Goal: Information Seeking & Learning: Learn about a topic

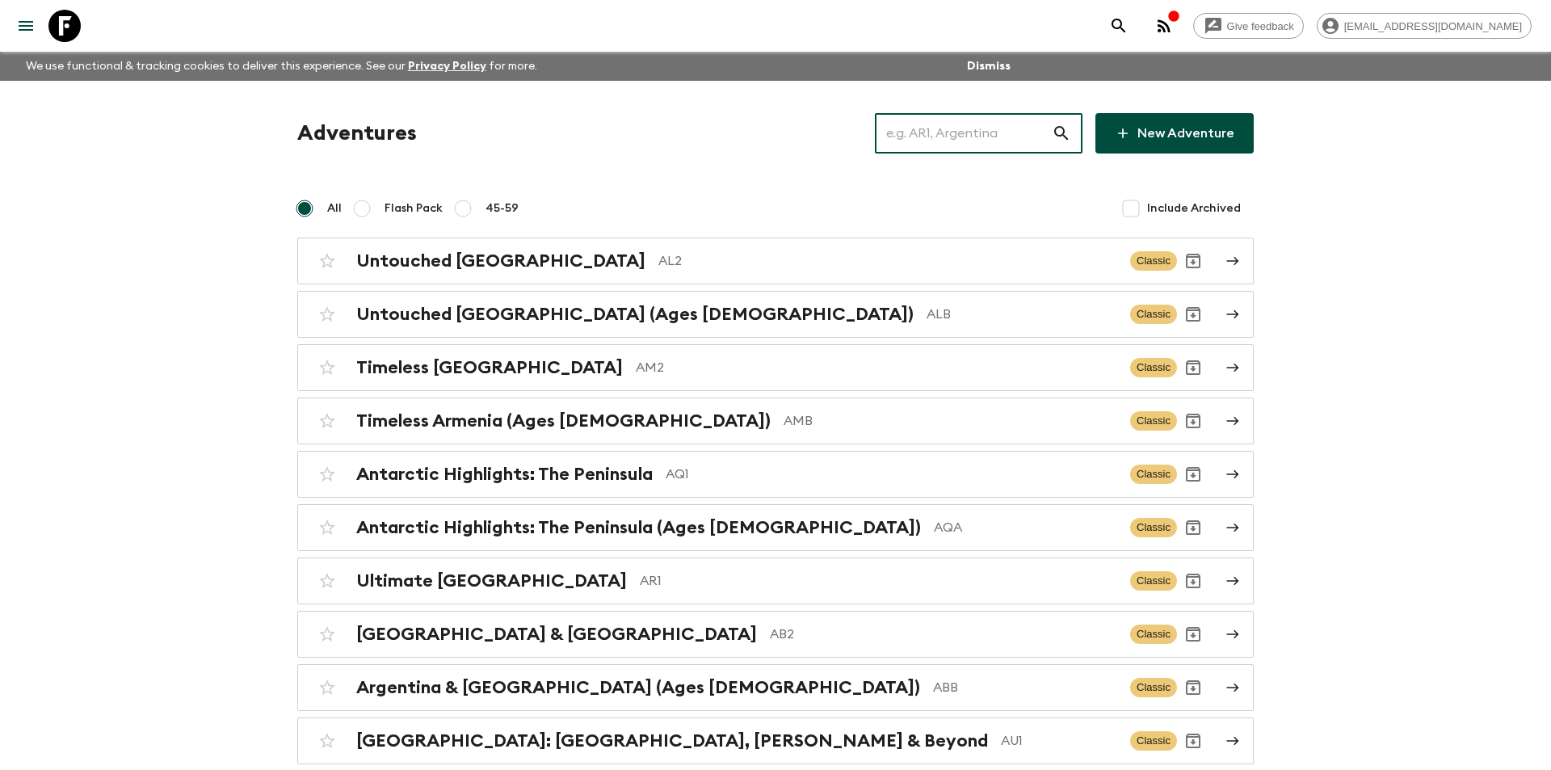
click at [949, 139] on input "text" at bounding box center [963, 133] width 177 height 45
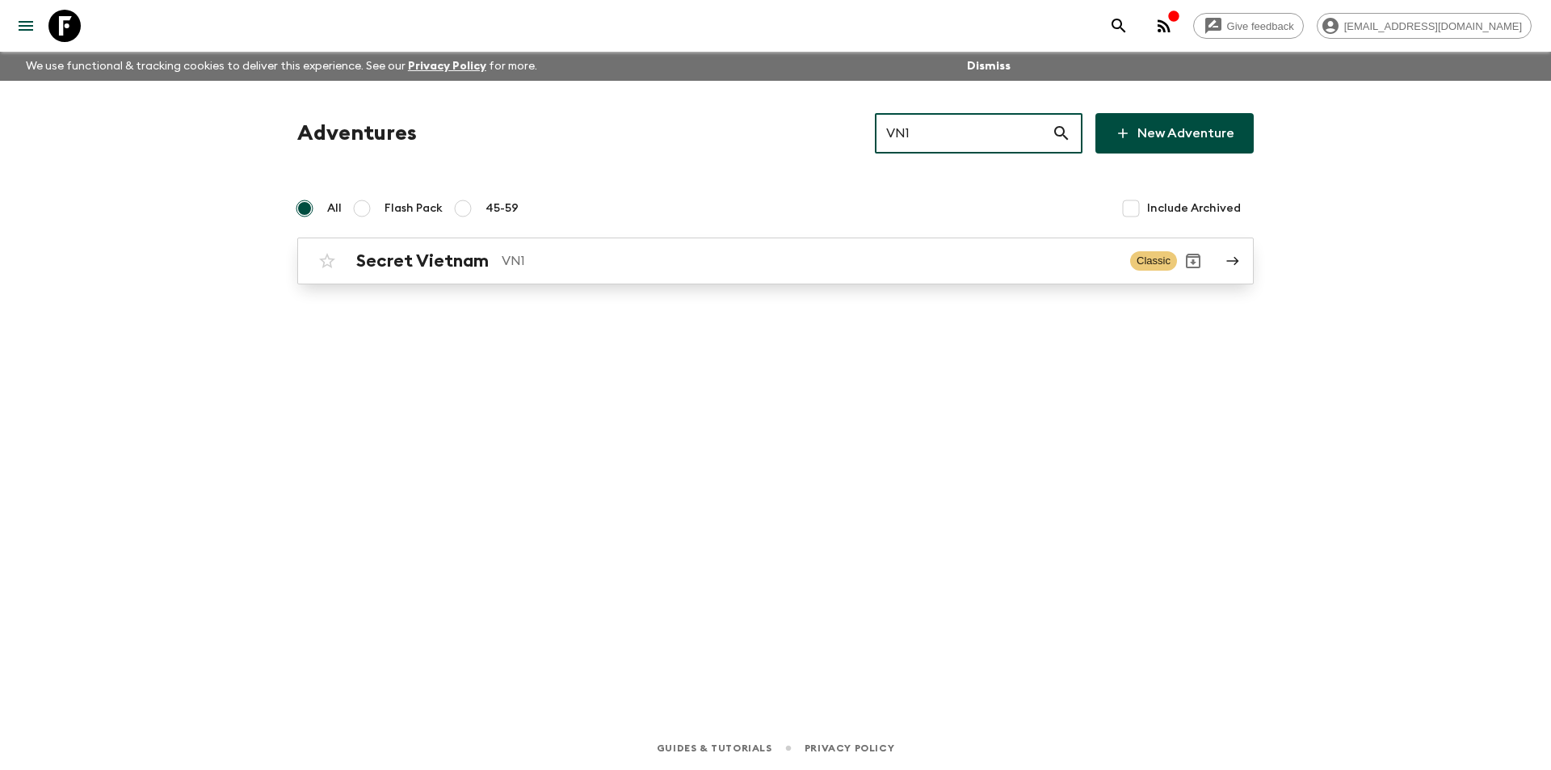
type input "VN1"
click at [732, 254] on p "VN1" at bounding box center [810, 260] width 616 height 19
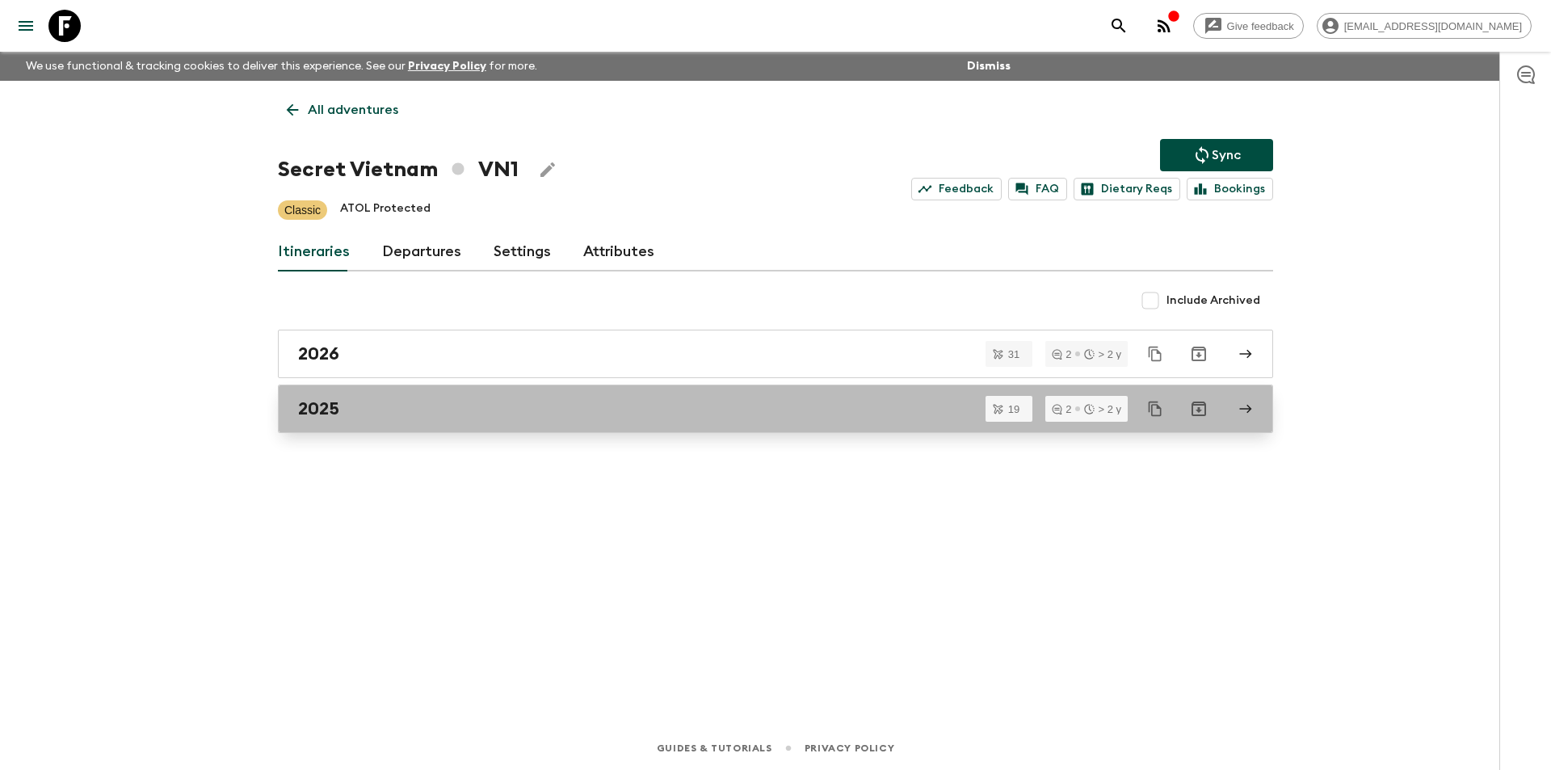
click at [509, 412] on div "2025" at bounding box center [760, 408] width 924 height 21
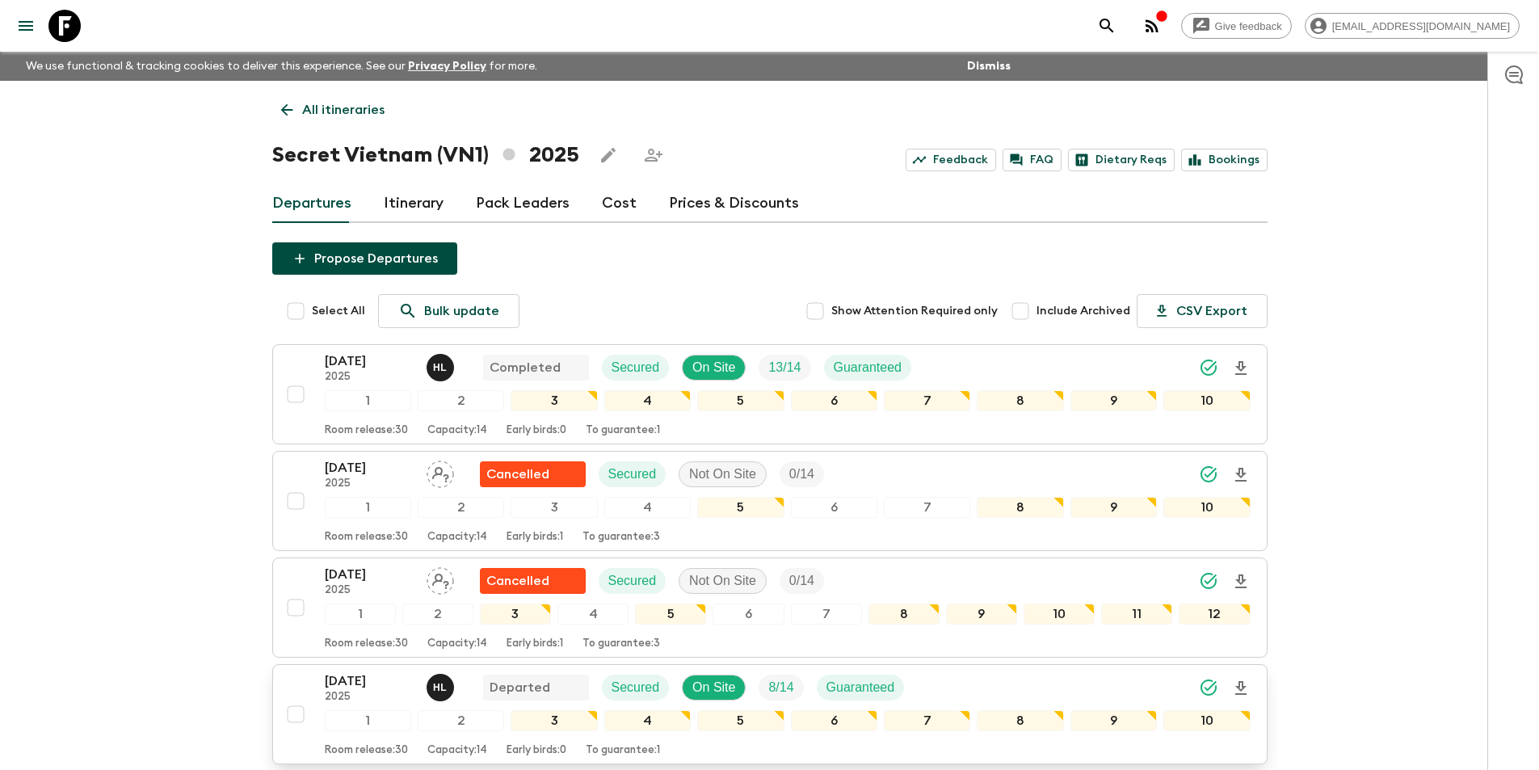
click at [346, 691] on p "2025" at bounding box center [369, 697] width 89 height 13
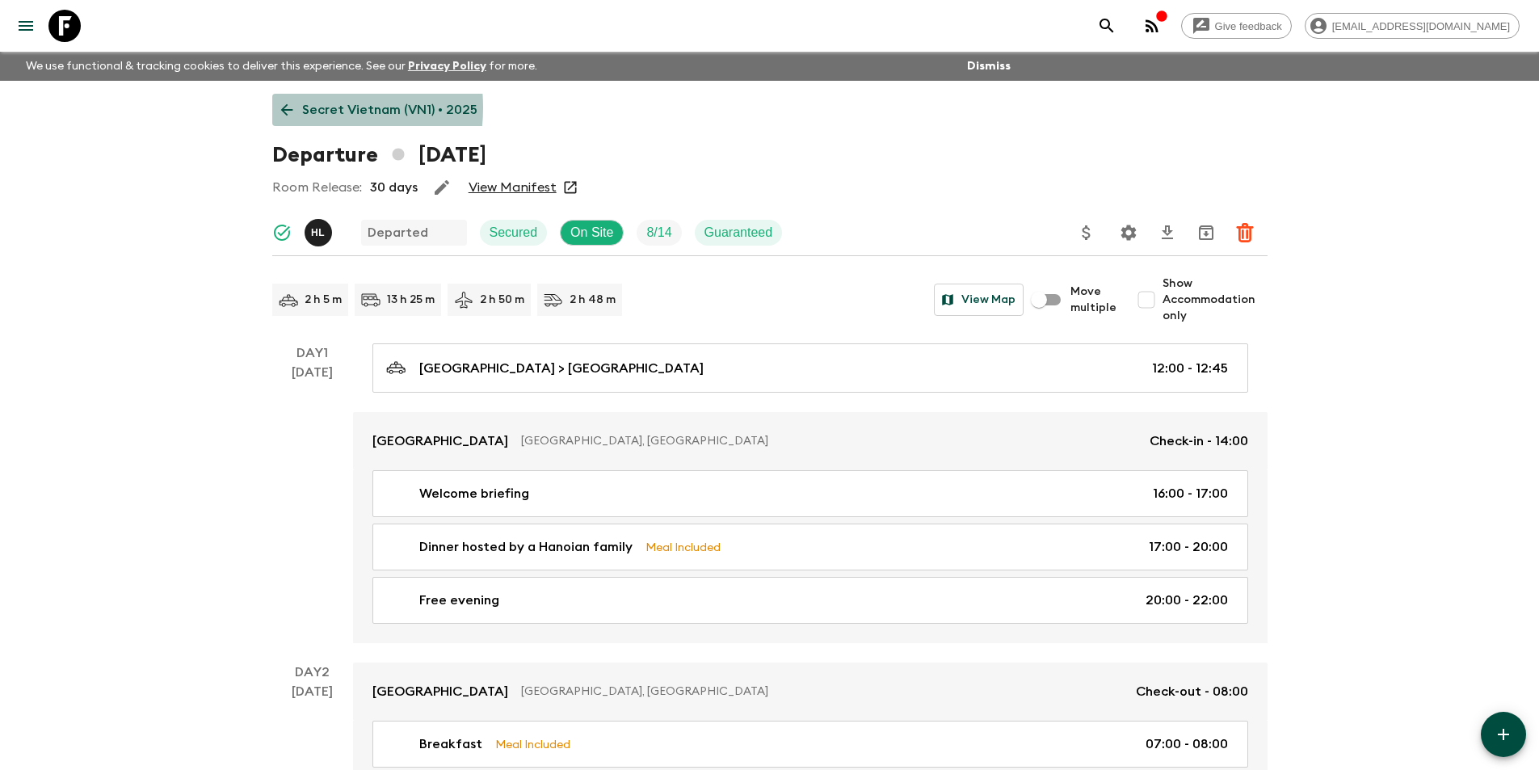
click at [288, 107] on icon at bounding box center [287, 110] width 18 height 18
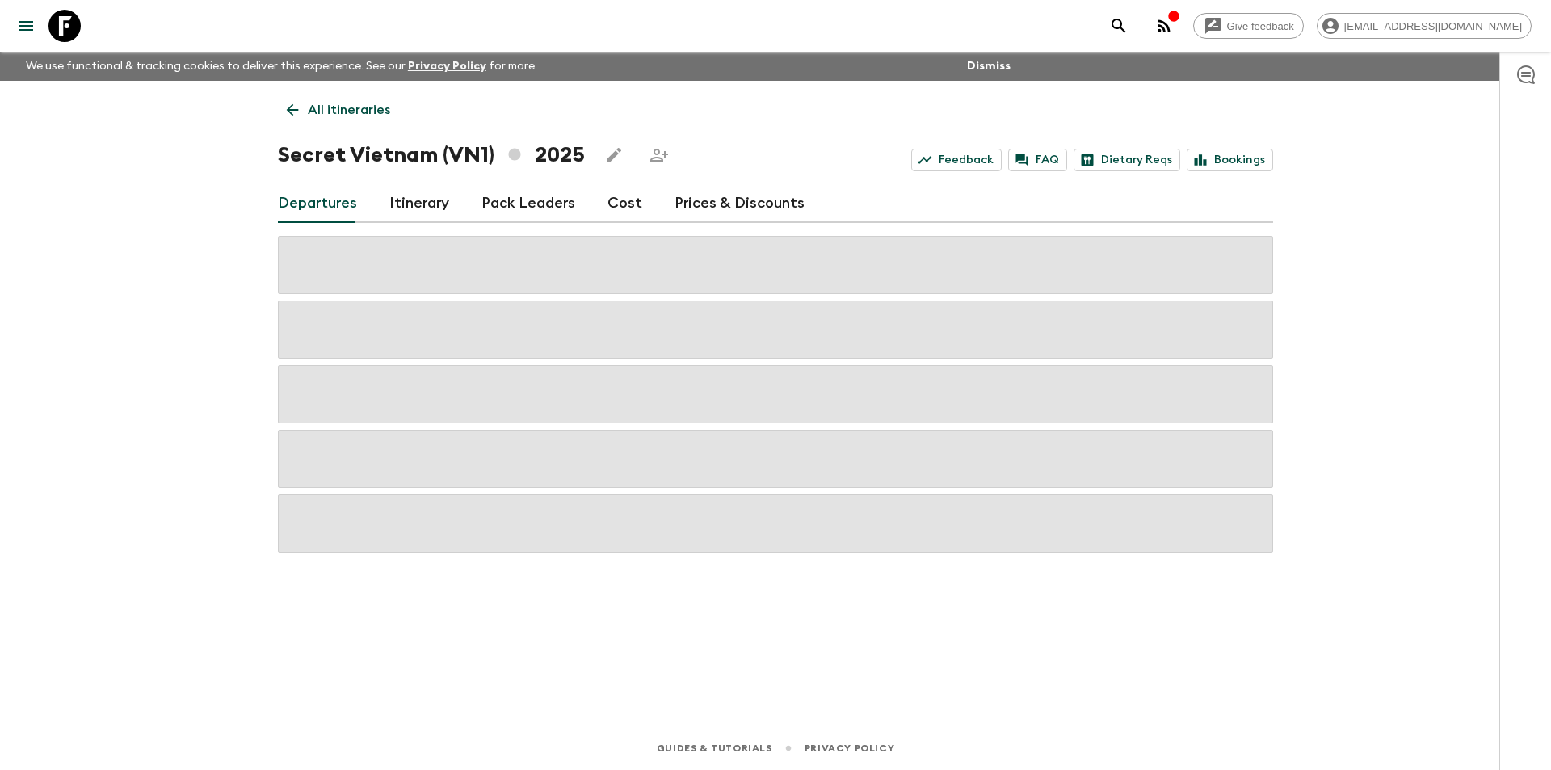
click at [610, 207] on link "Cost" at bounding box center [625, 203] width 35 height 39
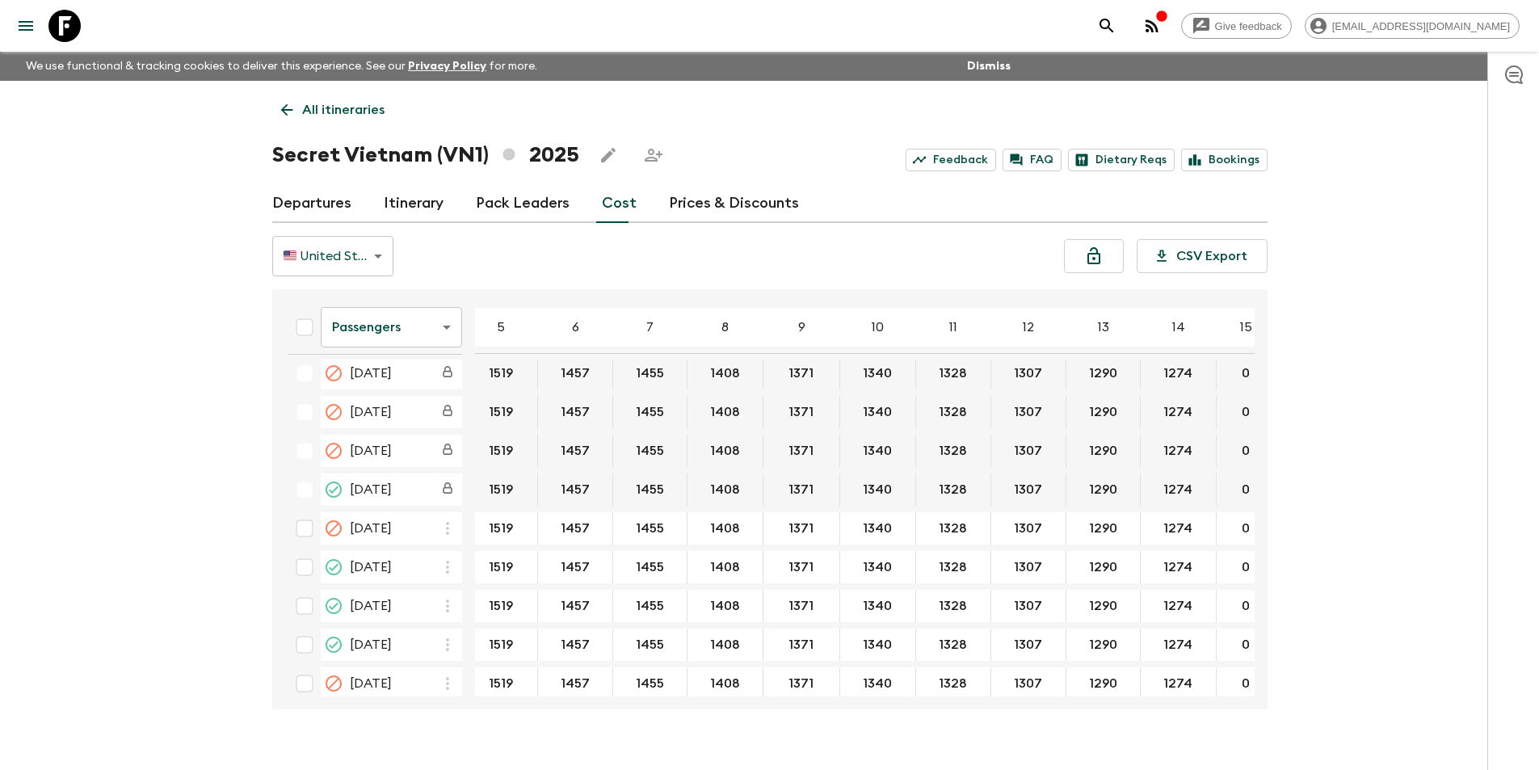
scroll to position [823, 87]
click at [402, 331] on body "Give feedback [EMAIL_ADDRESS][DOMAIN_NAME] We use functional & tracking cookies…" at bounding box center [769, 399] width 1539 height 798
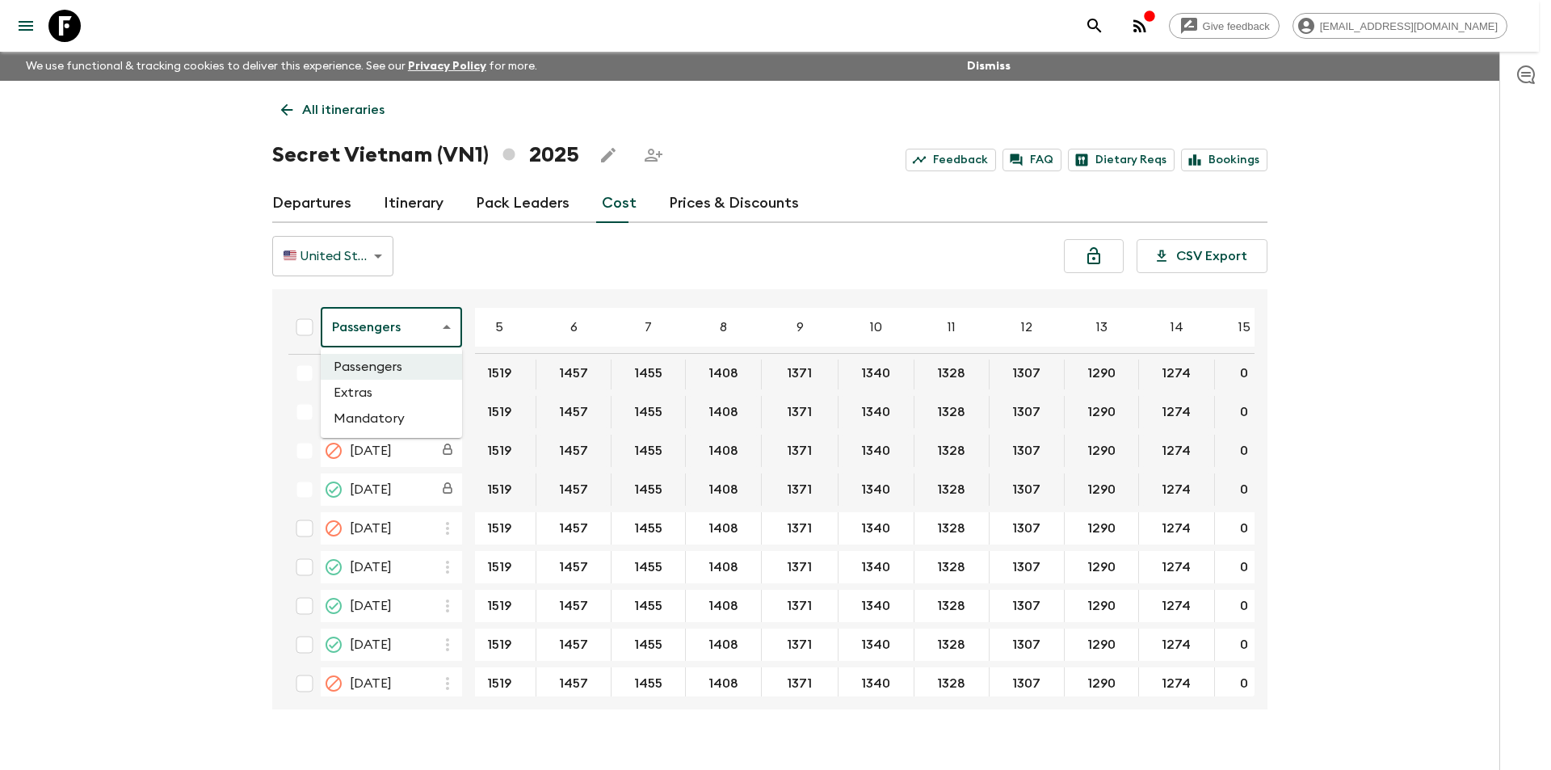
click at [393, 400] on li "Extras" at bounding box center [391, 393] width 141 height 26
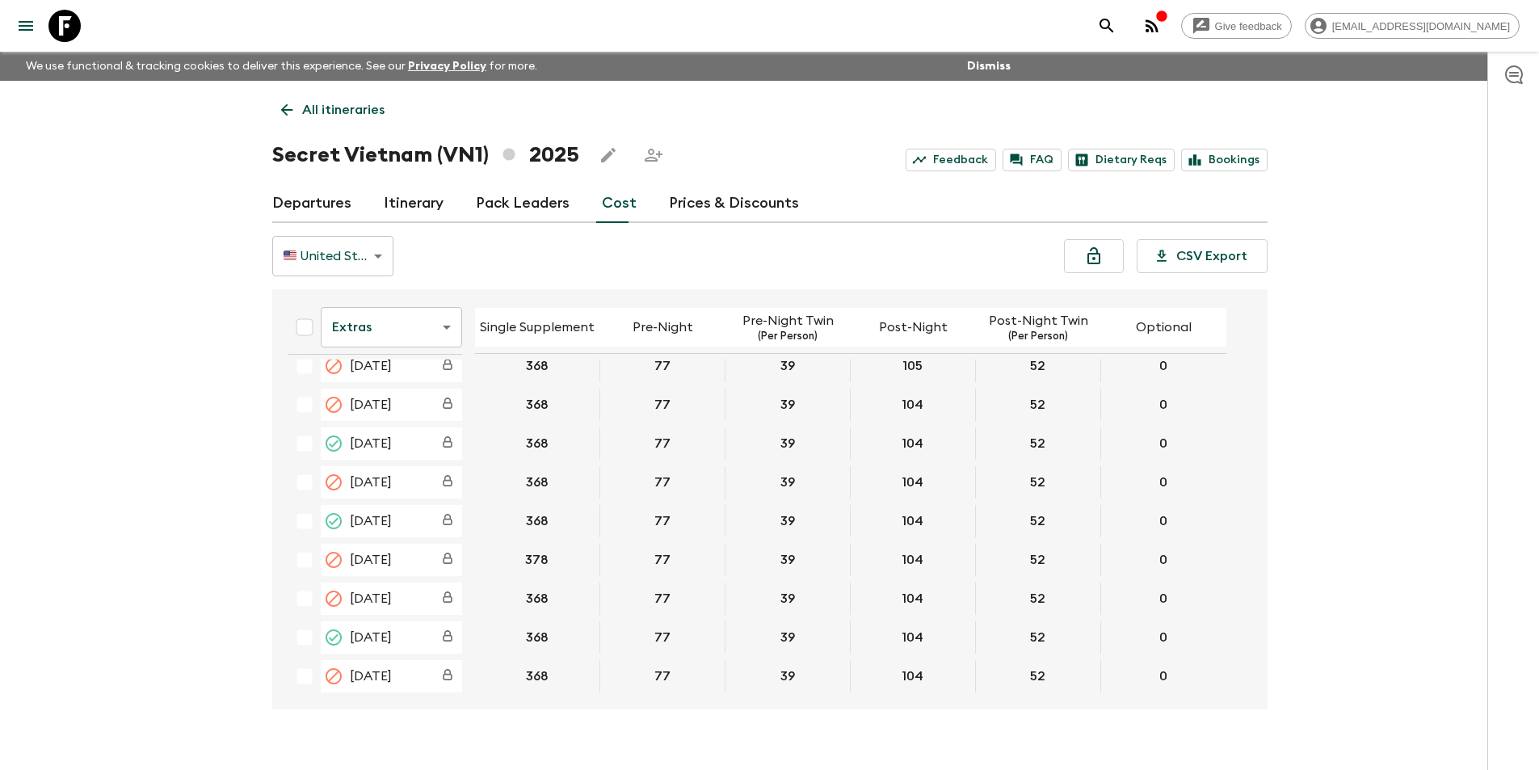
scroll to position [808, 0]
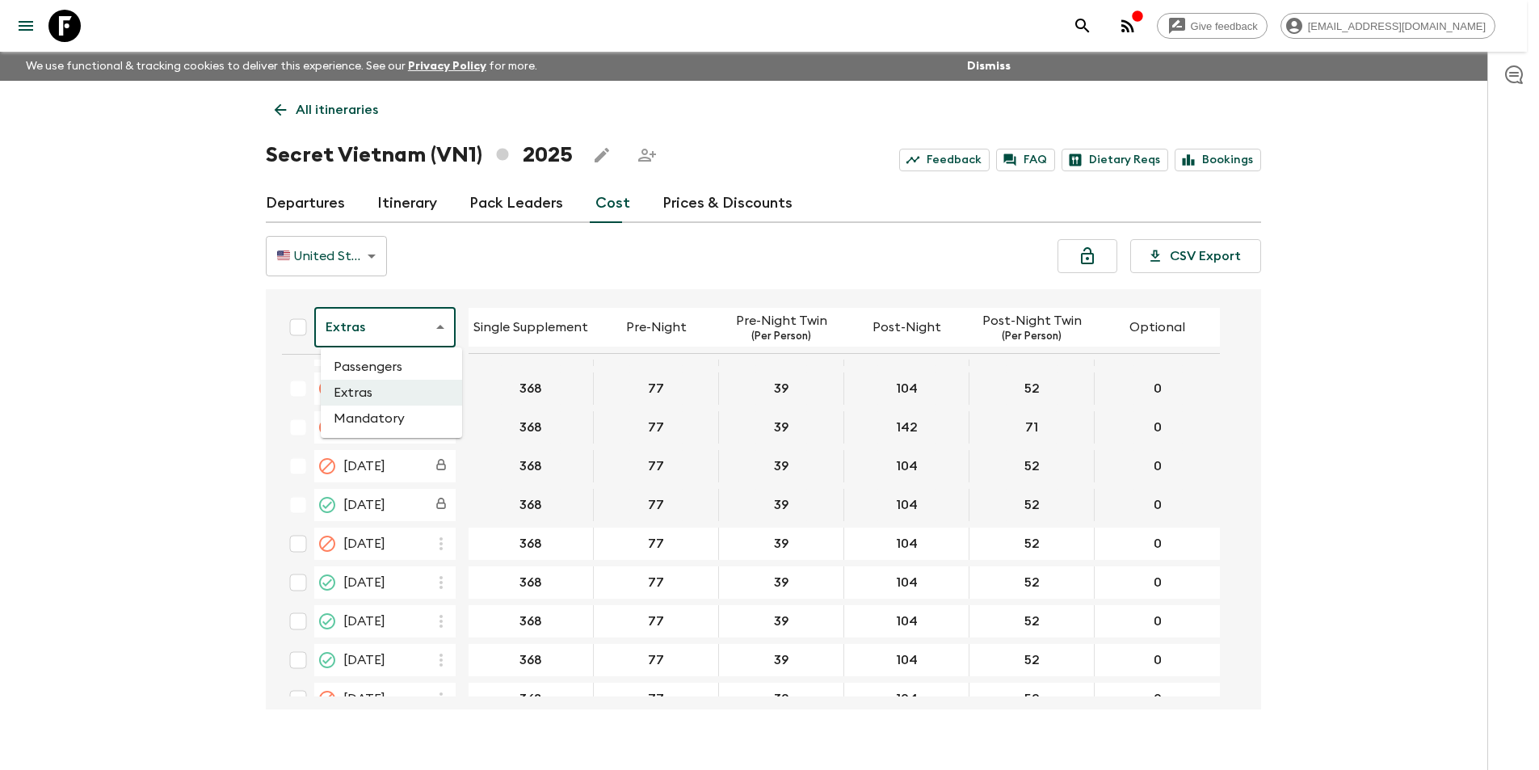
click at [400, 316] on body "Give feedback [EMAIL_ADDRESS][DOMAIN_NAME] We use functional & tracking cookies…" at bounding box center [769, 399] width 1539 height 798
click at [376, 418] on li "Mandatory" at bounding box center [391, 419] width 141 height 26
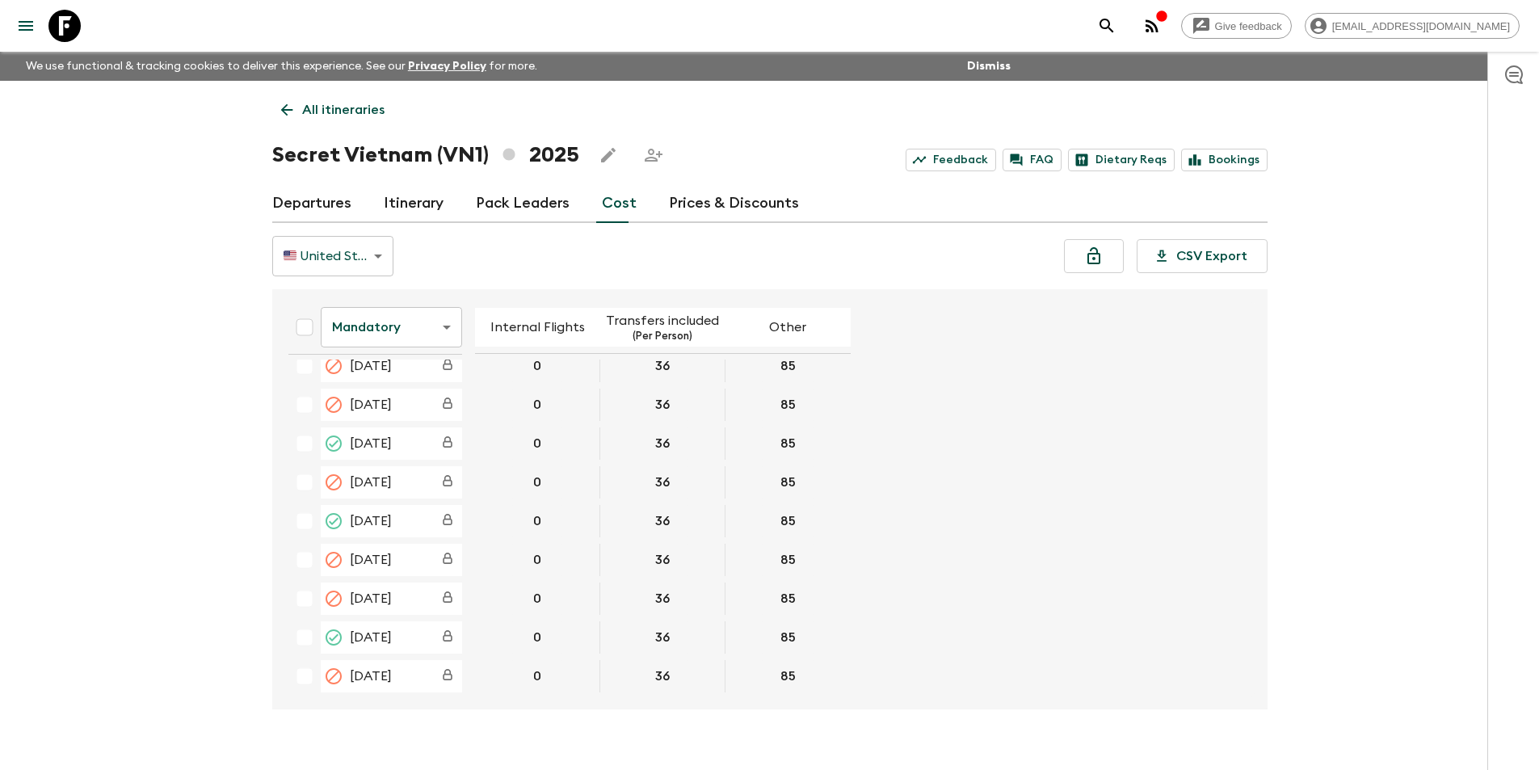
scroll to position [808, 0]
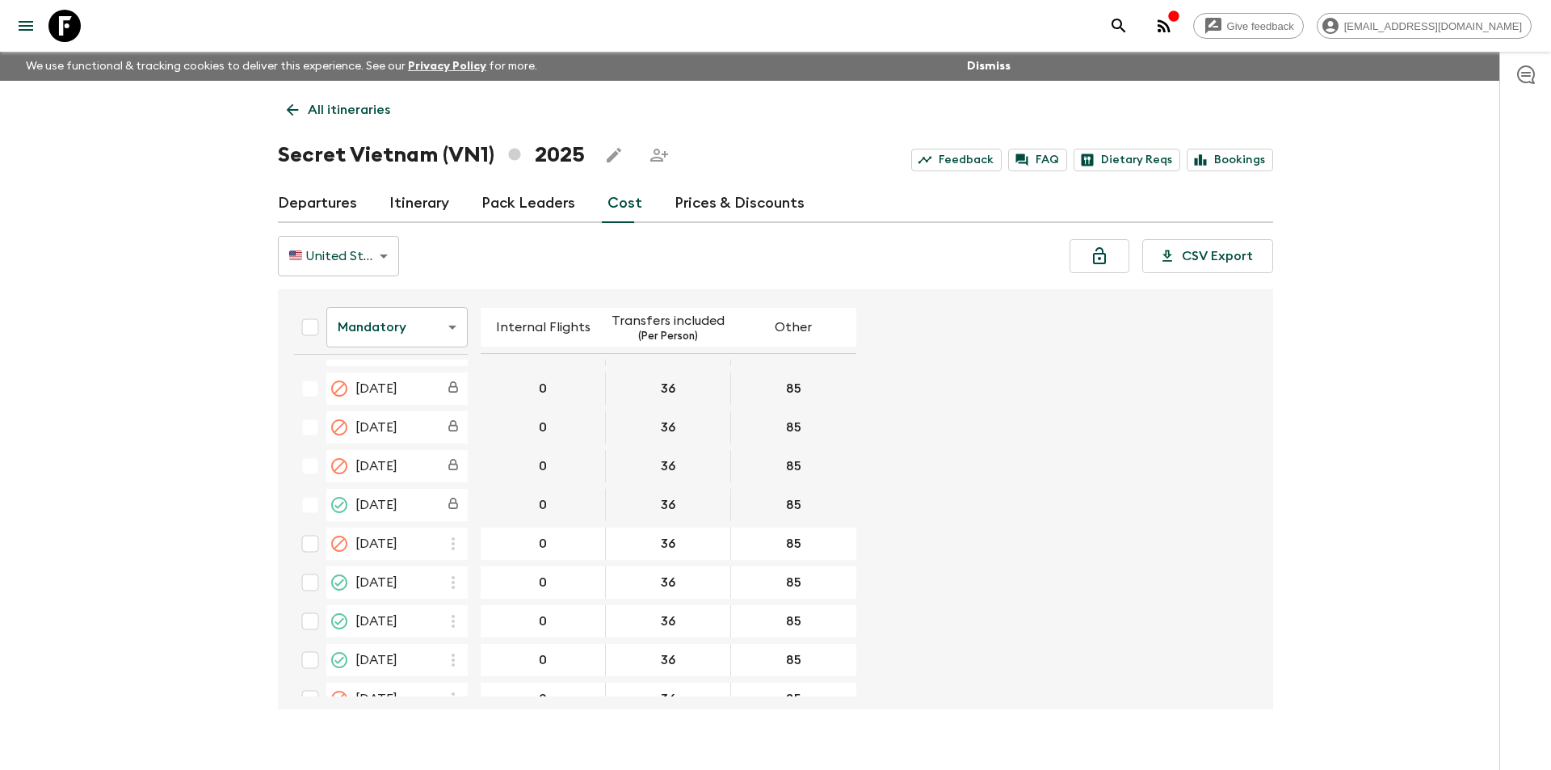
click at [408, 320] on body "Give feedback [EMAIL_ADDRESS][DOMAIN_NAME] We use functional & tracking cookies…" at bounding box center [775, 399] width 1551 height 798
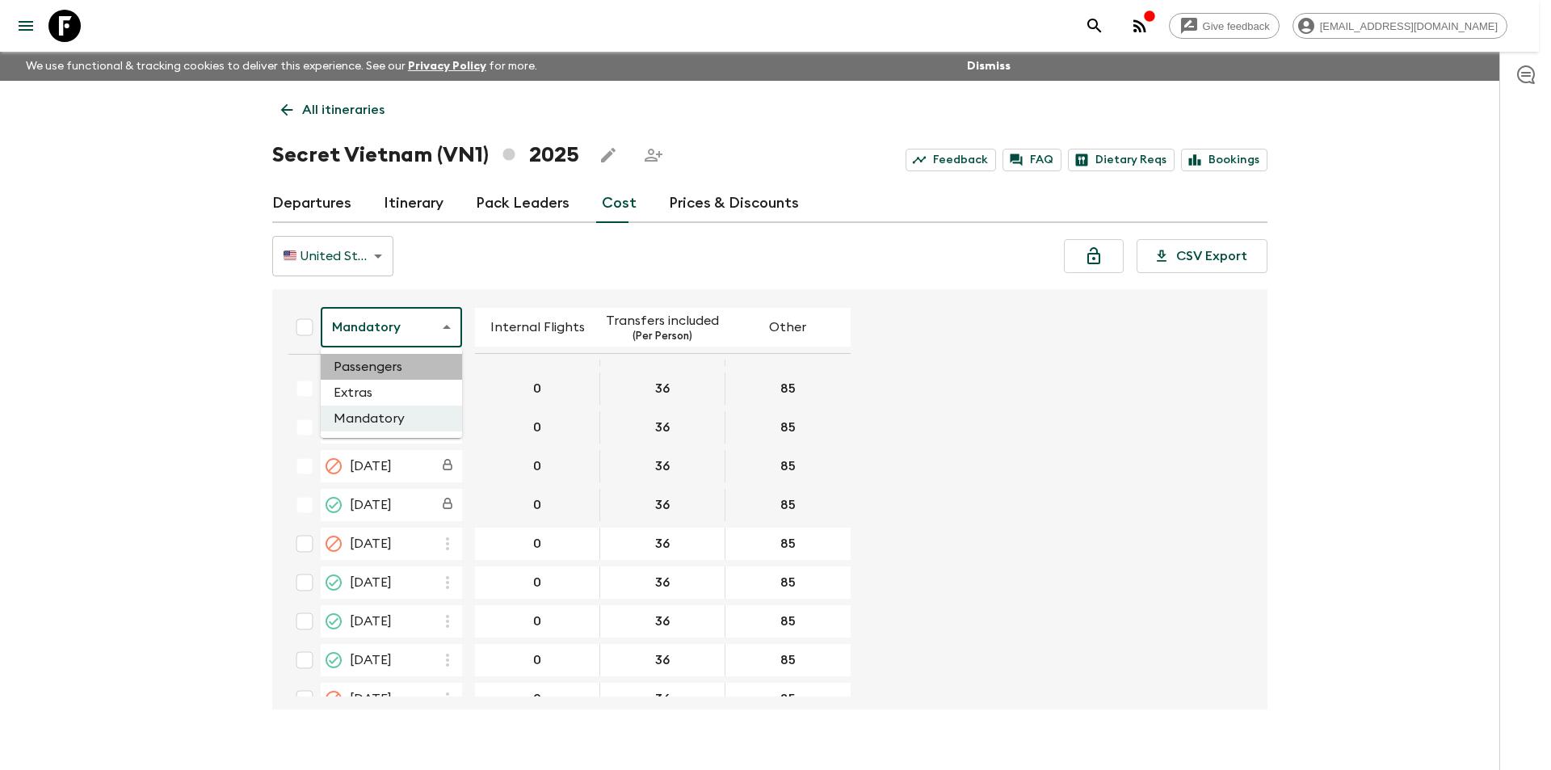
click at [399, 376] on li "Passengers" at bounding box center [391, 367] width 141 height 26
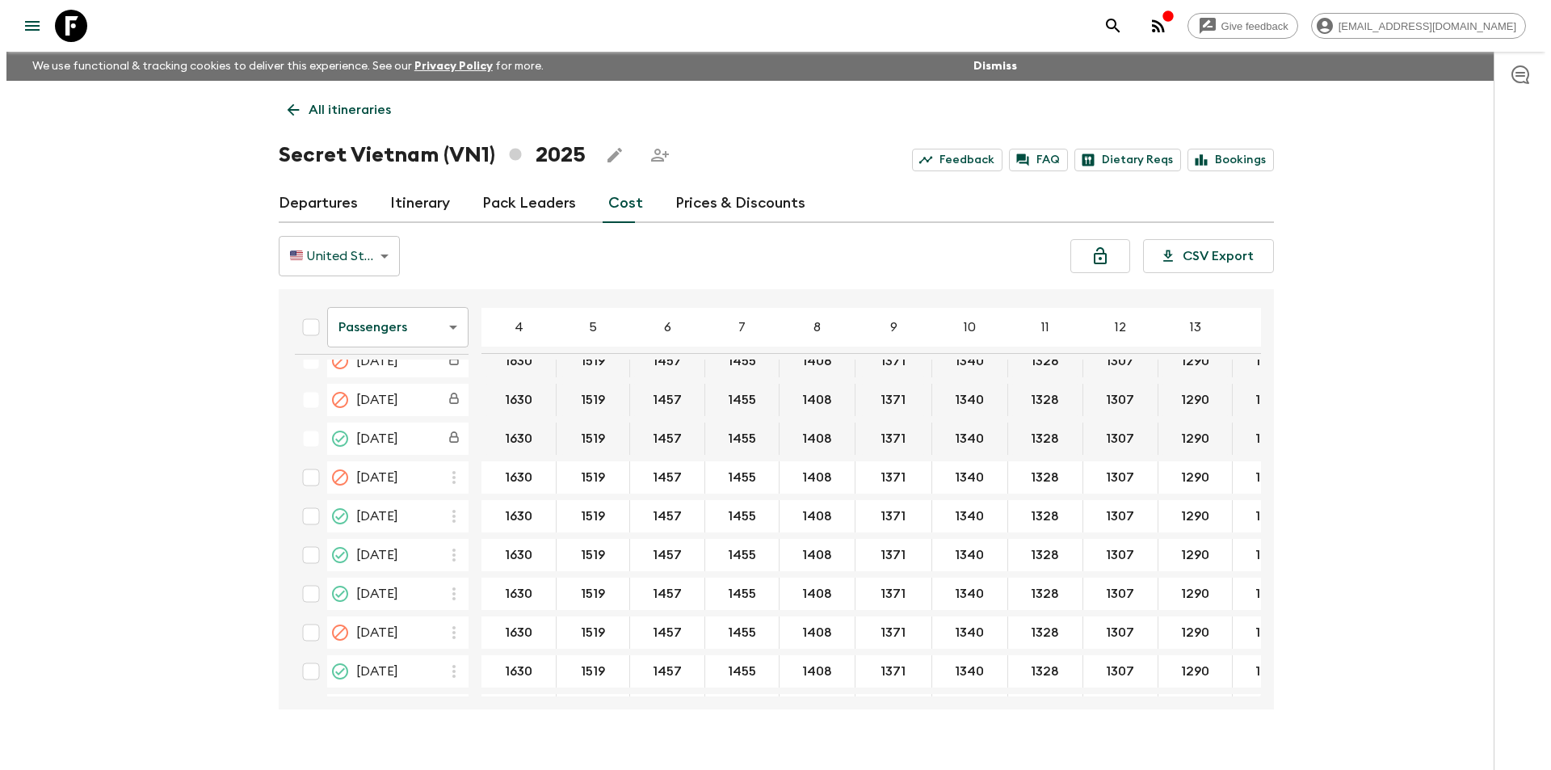
scroll to position [898, 0]
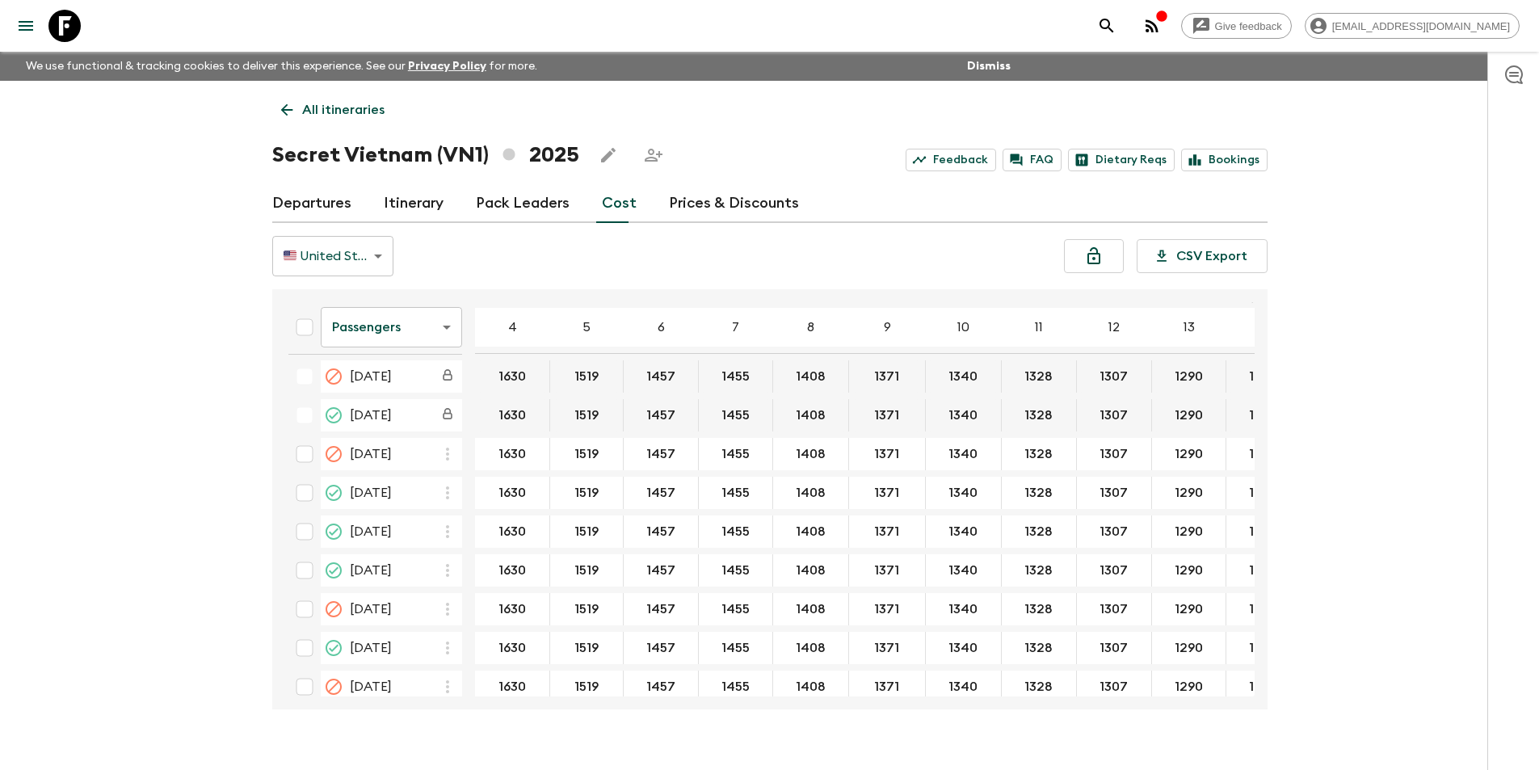
click at [53, 19] on icon at bounding box center [64, 26] width 32 height 32
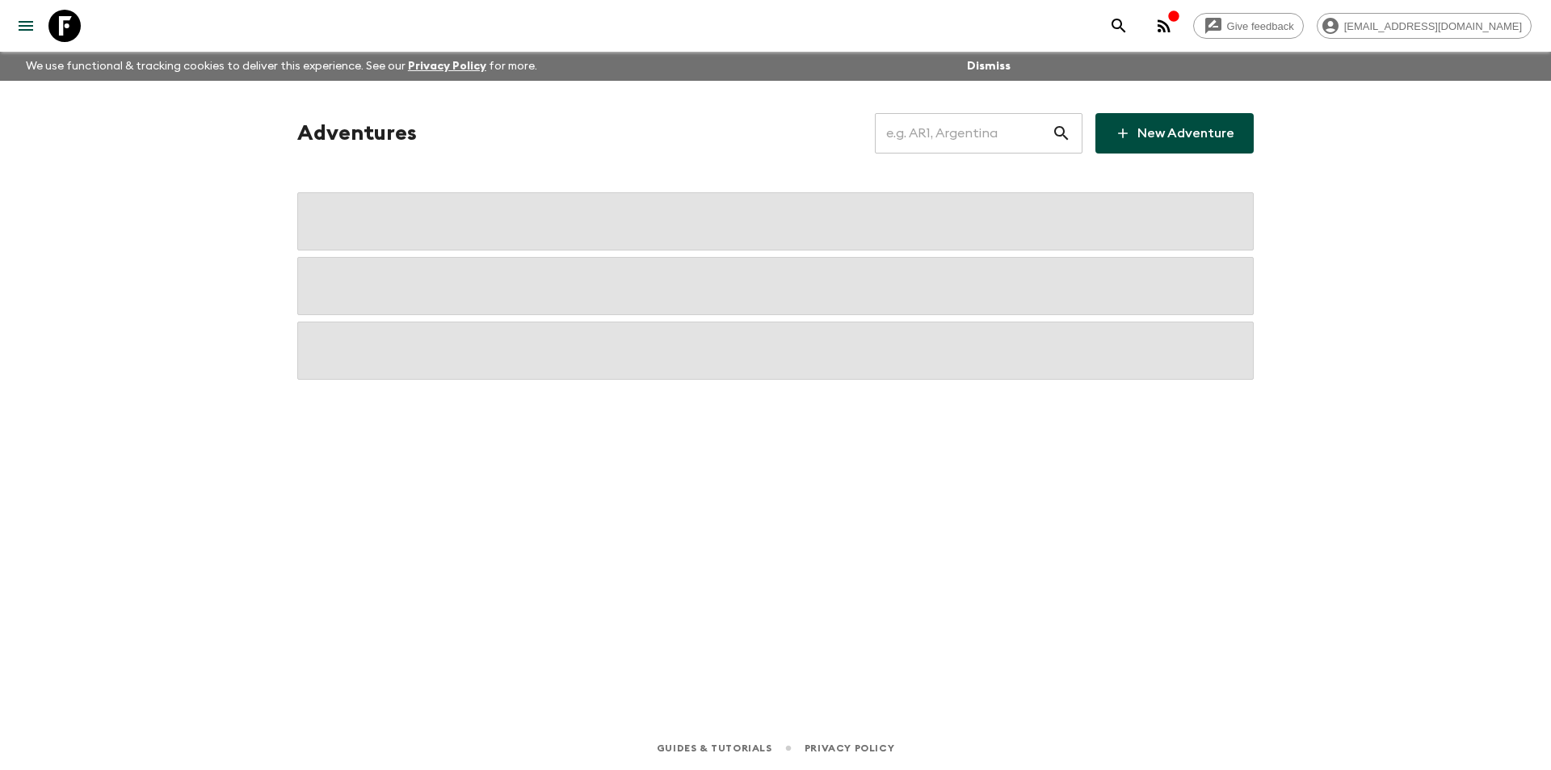
click at [998, 154] on input "text" at bounding box center [963, 133] width 177 height 45
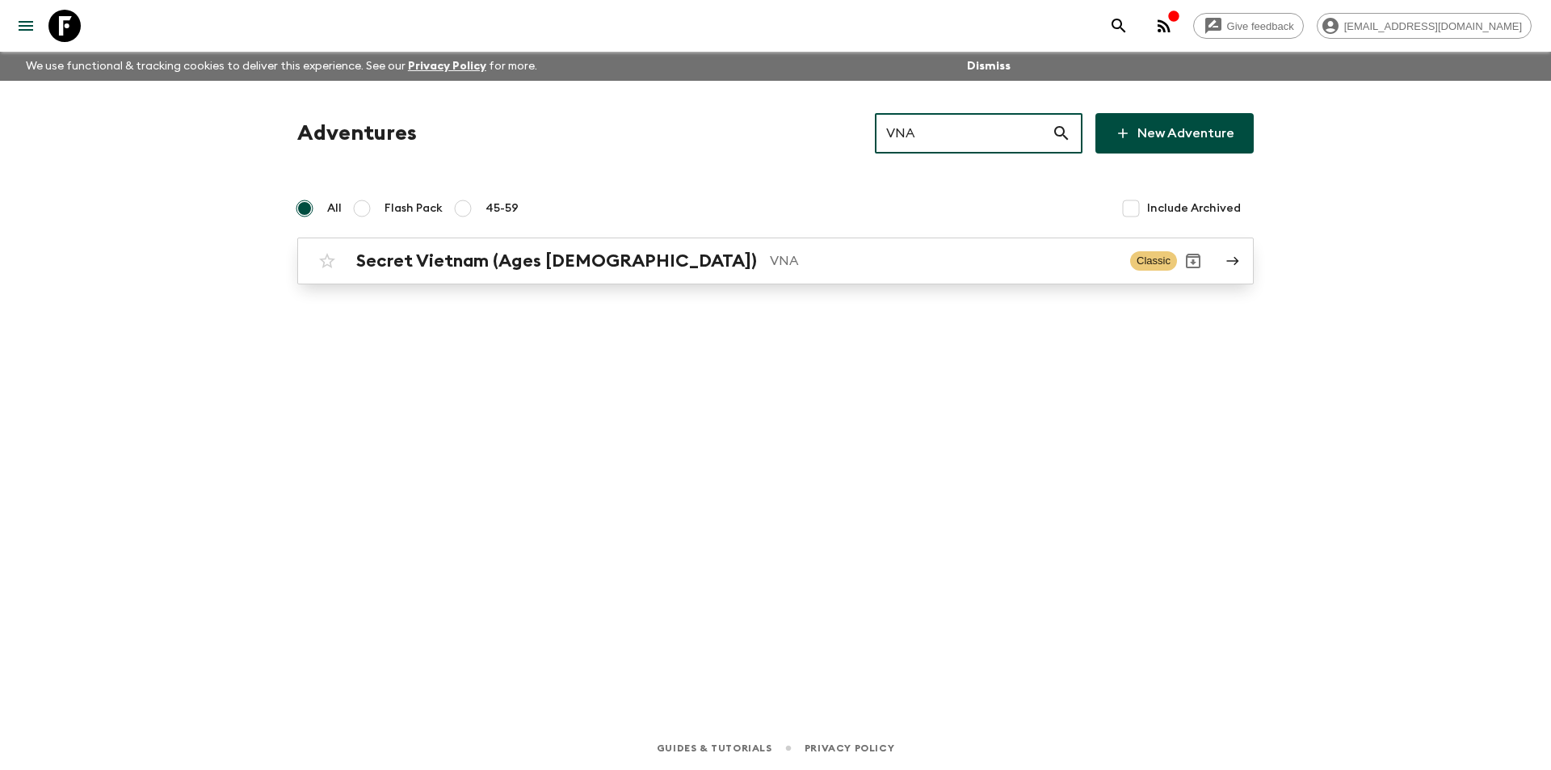
type input "VNA"
click at [770, 265] on p "VNA" at bounding box center [943, 260] width 347 height 19
